Goal: Transaction & Acquisition: Purchase product/service

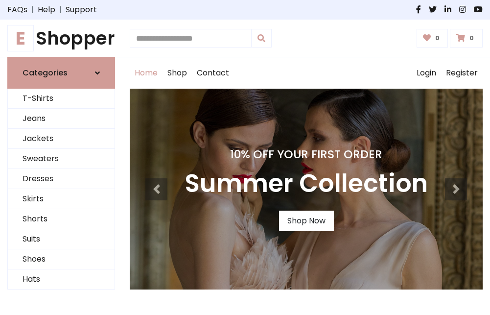
click at [245, 157] on h4 "10% Off Your First Order" at bounding box center [305, 154] width 243 height 14
click at [306, 221] on link "Shop Now" at bounding box center [306, 220] width 55 height 21
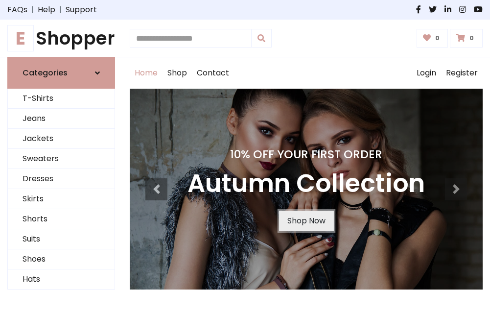
click at [306, 221] on link "Shop Now" at bounding box center [306, 220] width 55 height 21
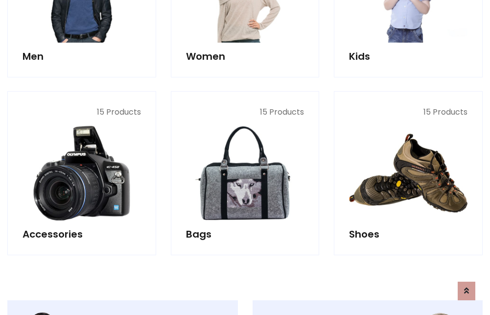
scroll to position [976, 0]
